Goal: Information Seeking & Learning: Learn about a topic

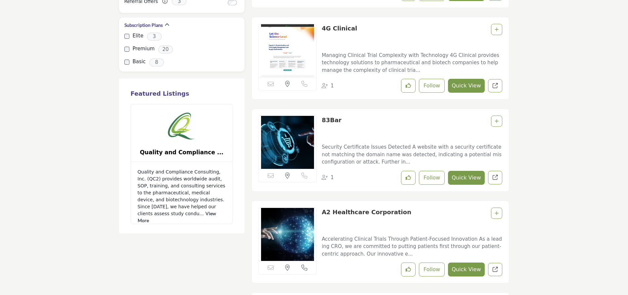
scroll to position [785, 0]
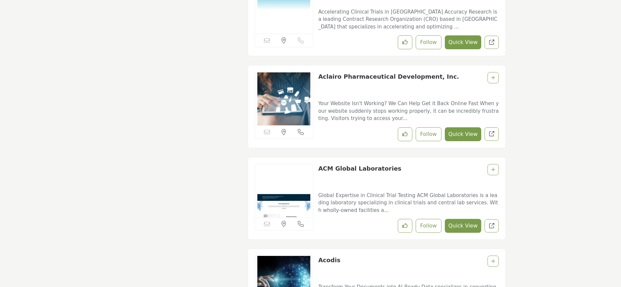
scroll to position [1797, 0]
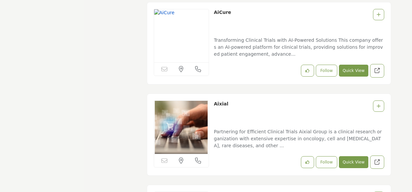
scroll to position [4302, 0]
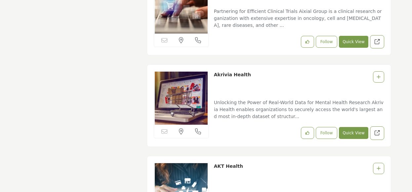
drag, startPoint x: 214, startPoint y: 76, endPoint x: 141, endPoint y: 116, distance: 82.8
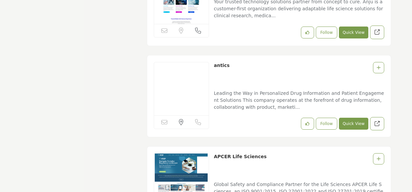
scroll to position [6734, 0]
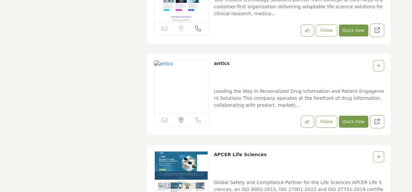
click at [257, 18] on p "Your trusted technology solutions partner from concept to cure. Anju is a custo…" at bounding box center [299, 7] width 170 height 22
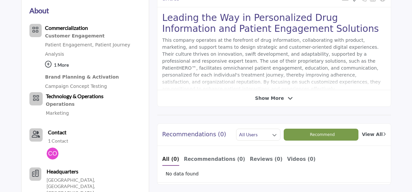
scroll to position [165, 0]
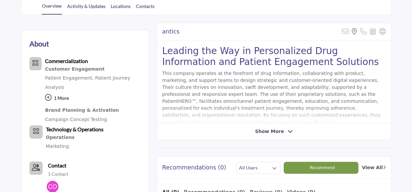
click at [242, 132] on div "Show More" at bounding box center [275, 131] width 234 height 7
click at [271, 129] on span "Show More" at bounding box center [269, 131] width 29 height 7
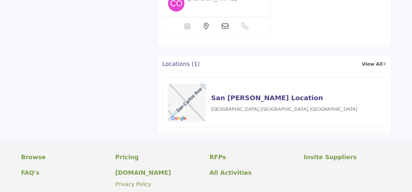
scroll to position [695, 0]
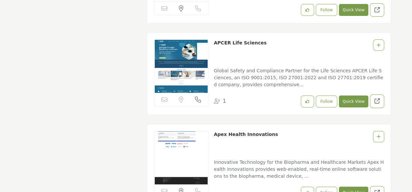
scroll to position [6859, 0]
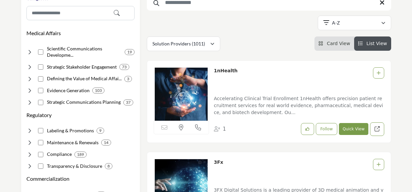
scroll to position [33, 0]
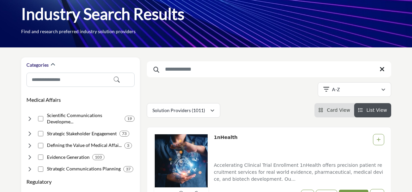
drag, startPoint x: 280, startPoint y: 102, endPoint x: 246, endPoint y: 105, distance: 33.9
click at [246, 105] on div "Solution Providers (1011) All (1107) Solution Providers (1011) (36)" at bounding box center [269, 110] width 245 height 15
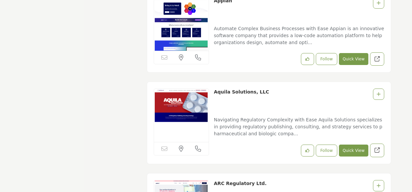
scroll to position [7248, 0]
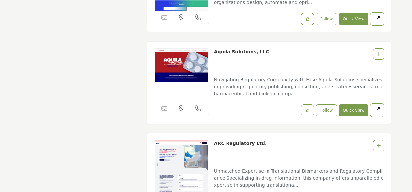
click at [343, 140] on div "ARC Regulatory Ltd." at bounding box center [299, 151] width 170 height 22
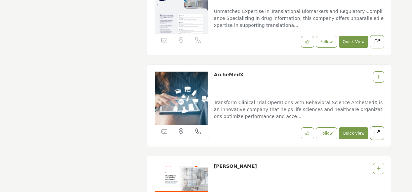
scroll to position [7380, 0]
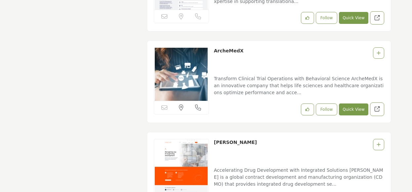
scroll to position [7413, 0]
